Goal: Information Seeking & Learning: Learn about a topic

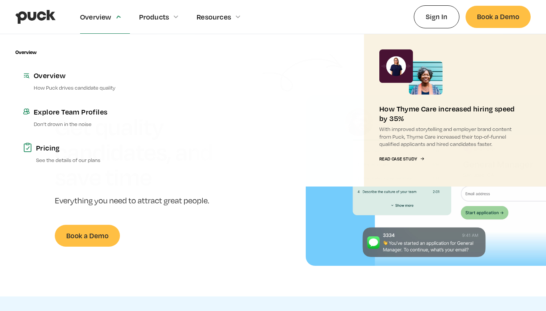
click at [98, 15] on div "Overview" at bounding box center [95, 17] width 31 height 8
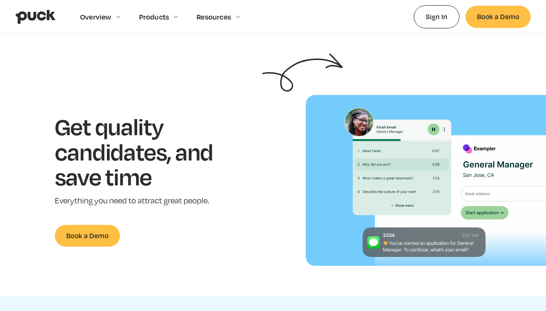
click at [98, 15] on div "Overview" at bounding box center [95, 17] width 31 height 8
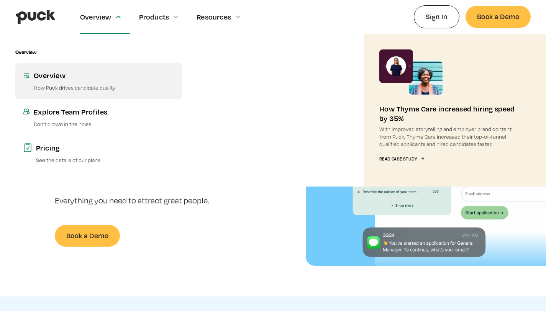
click at [59, 81] on link "Overview How Puck drives candidate quality" at bounding box center [98, 81] width 167 height 36
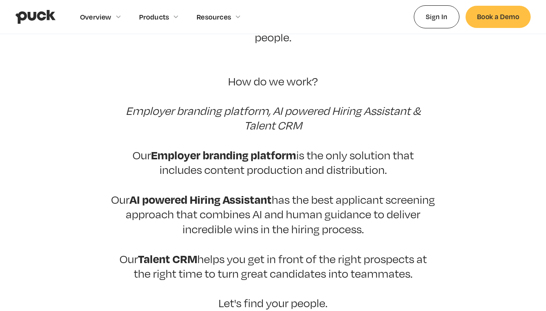
scroll to position [150, 0]
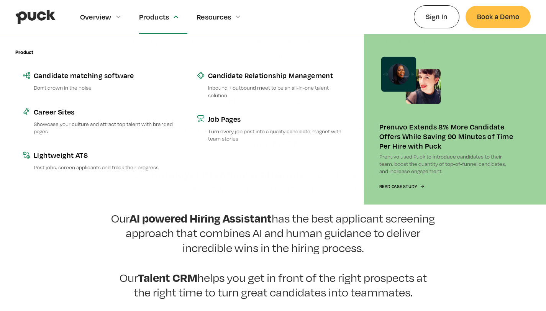
click at [147, 10] on div "Products" at bounding box center [163, 16] width 49 height 33
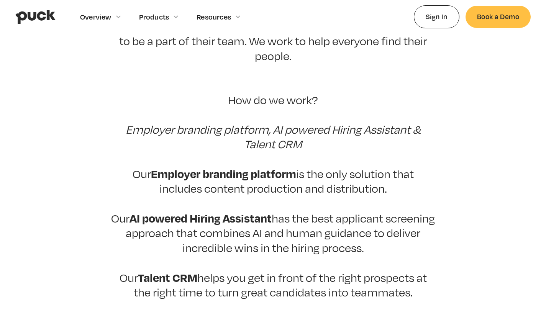
click at [149, 13] on div "Products" at bounding box center [154, 17] width 30 height 8
